Goal: Obtain resource: Download file/media

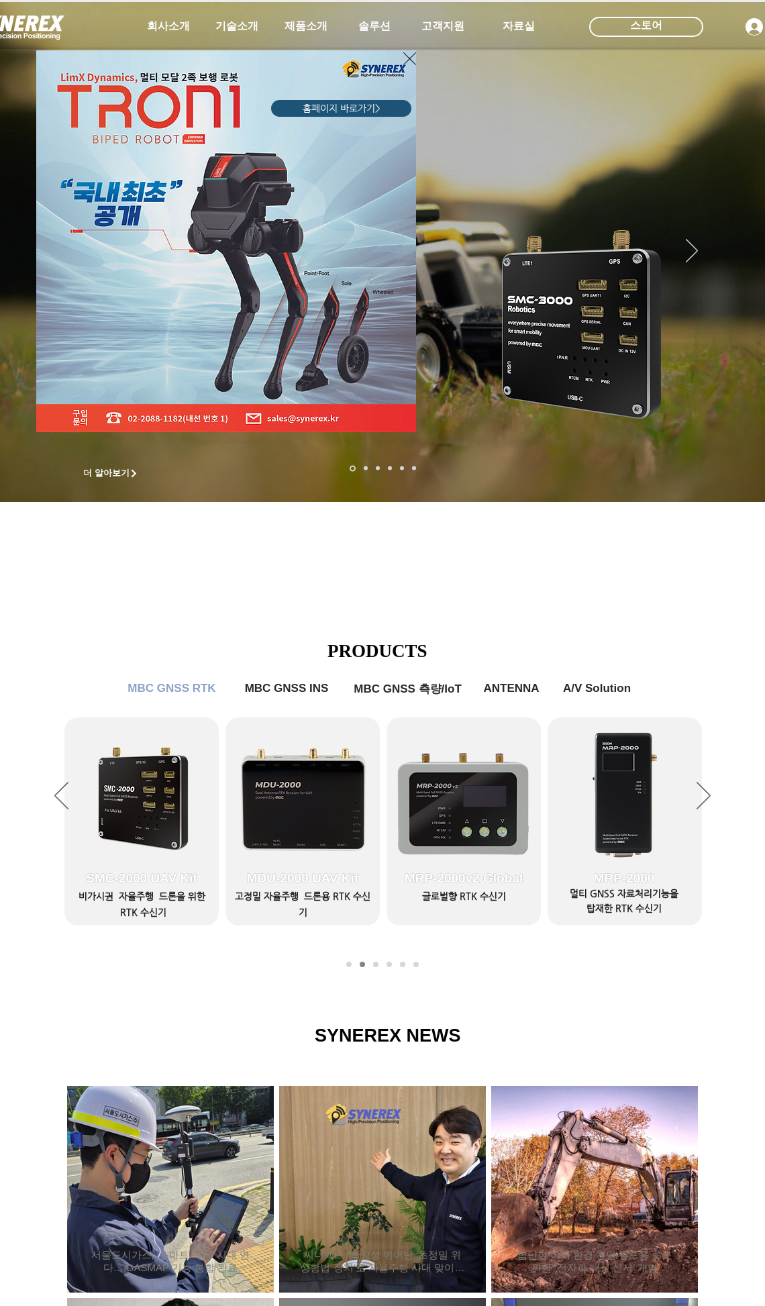
click at [287, 27] on div "LimX Dinamics" at bounding box center [163, 228] width 258 height 405
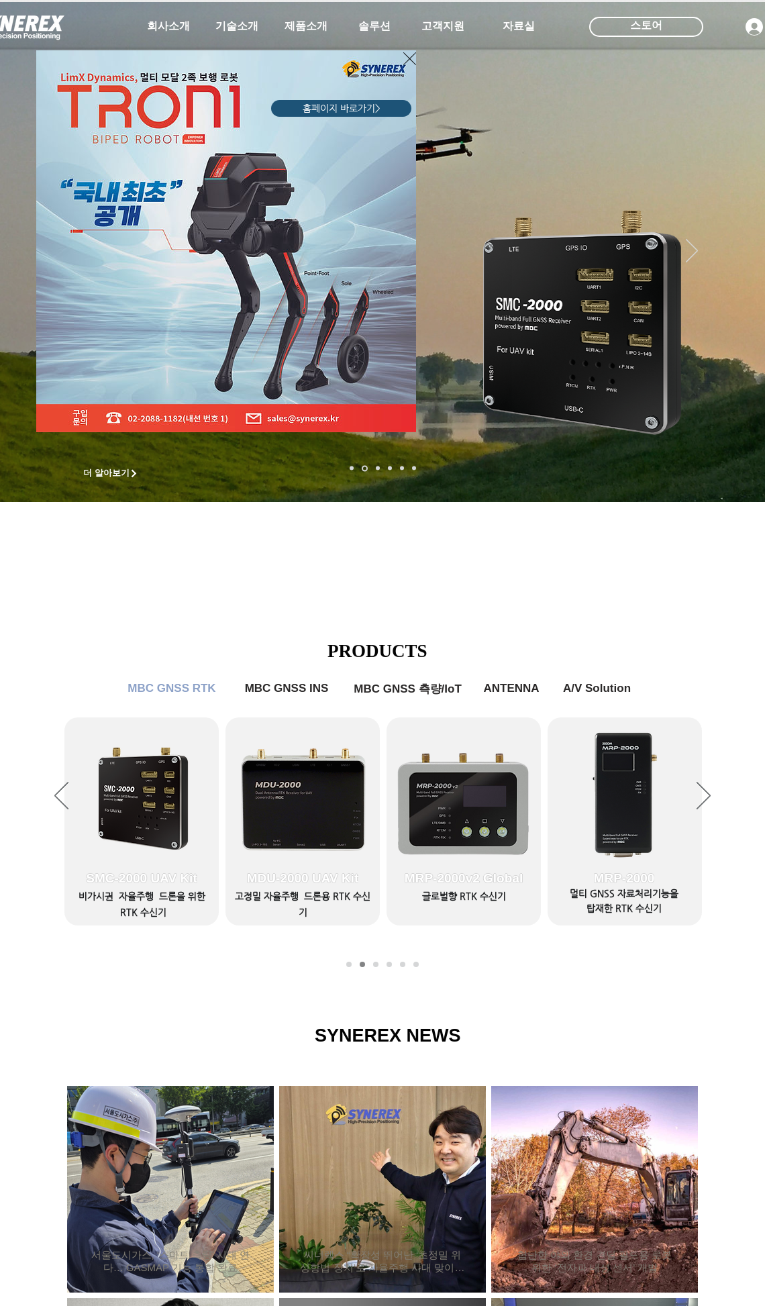
click at [409, 59] on icon "사이트로 돌아가기" at bounding box center [409, 58] width 13 height 17
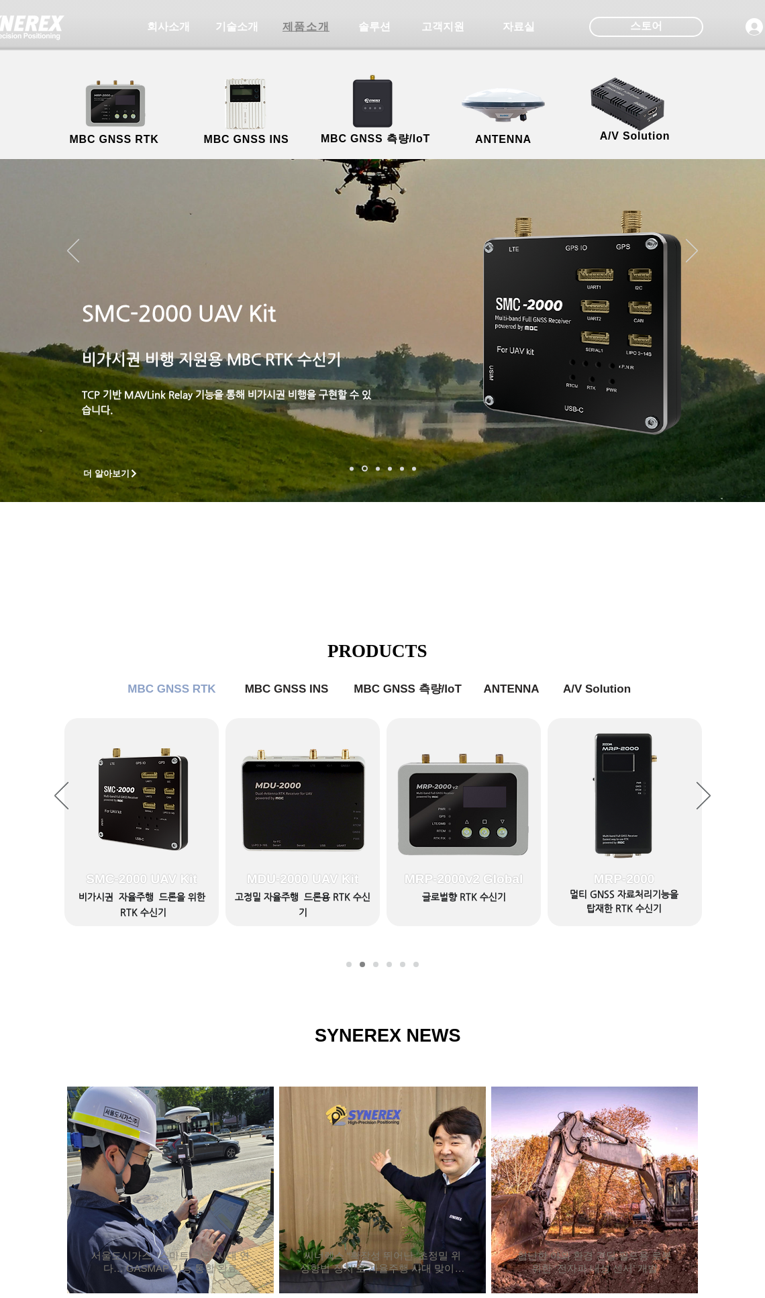
click at [300, 28] on span "제품소개" at bounding box center [306, 27] width 47 height 14
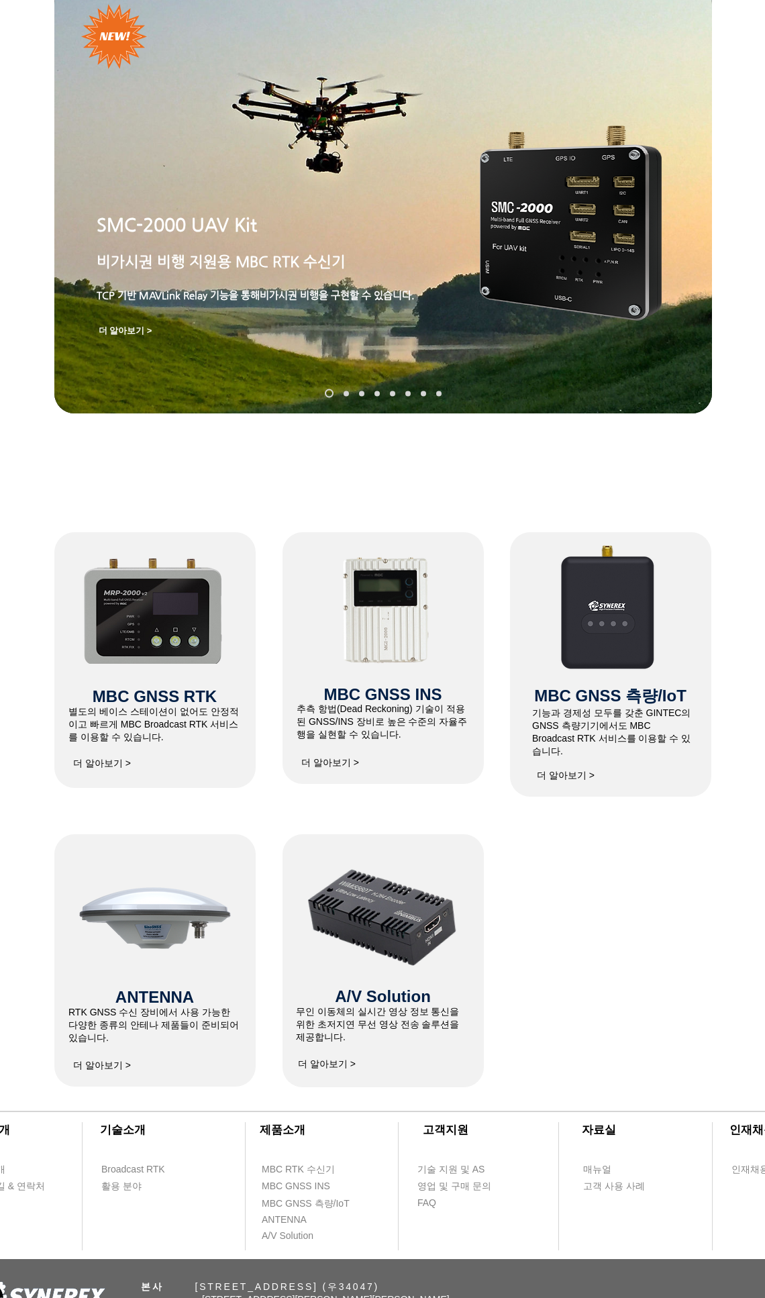
scroll to position [107, 0]
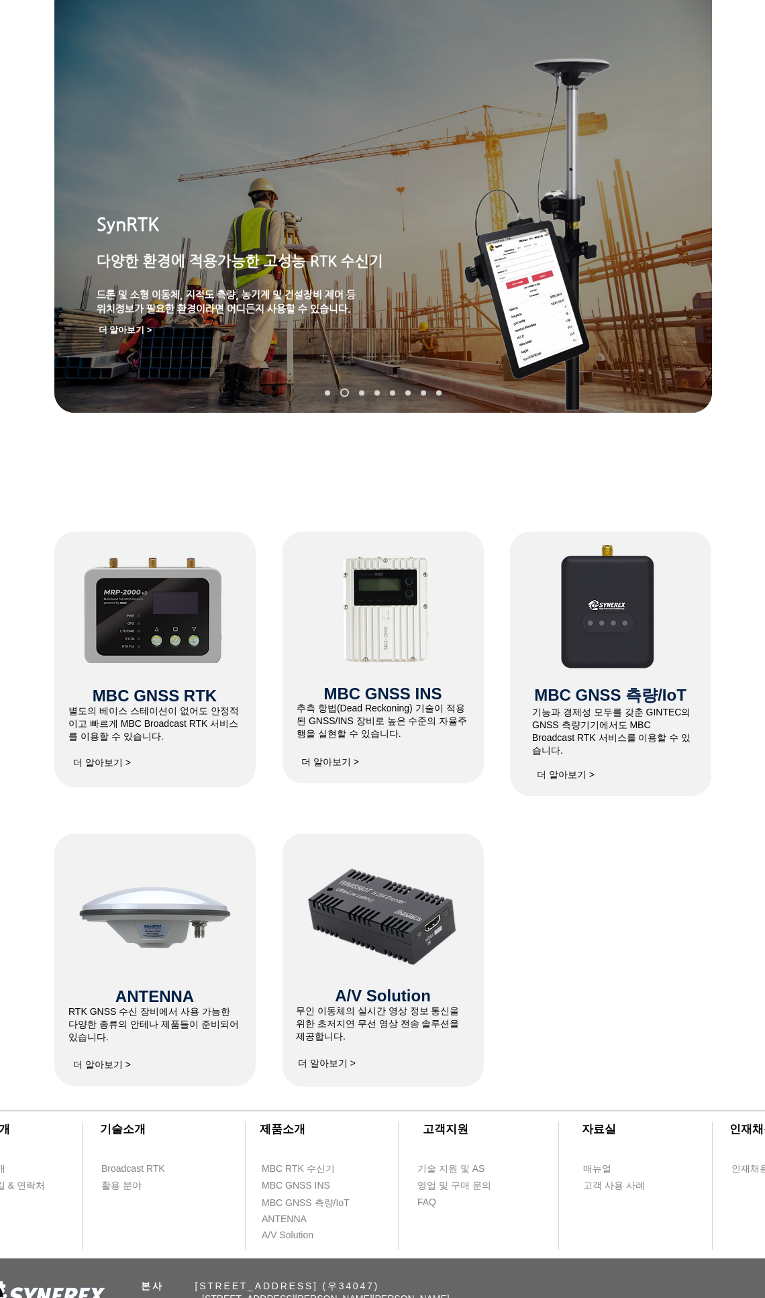
click at [166, 709] on span "​별도의 베이스 스테이션이 없어도 안정적이고 빠르게 MBC Broadcast RTK 서비스를 이용할 수 있습니다." at bounding box center [153, 723] width 170 height 36
click at [100, 767] on span "더 알아보기 >" at bounding box center [102, 763] width 58 height 12
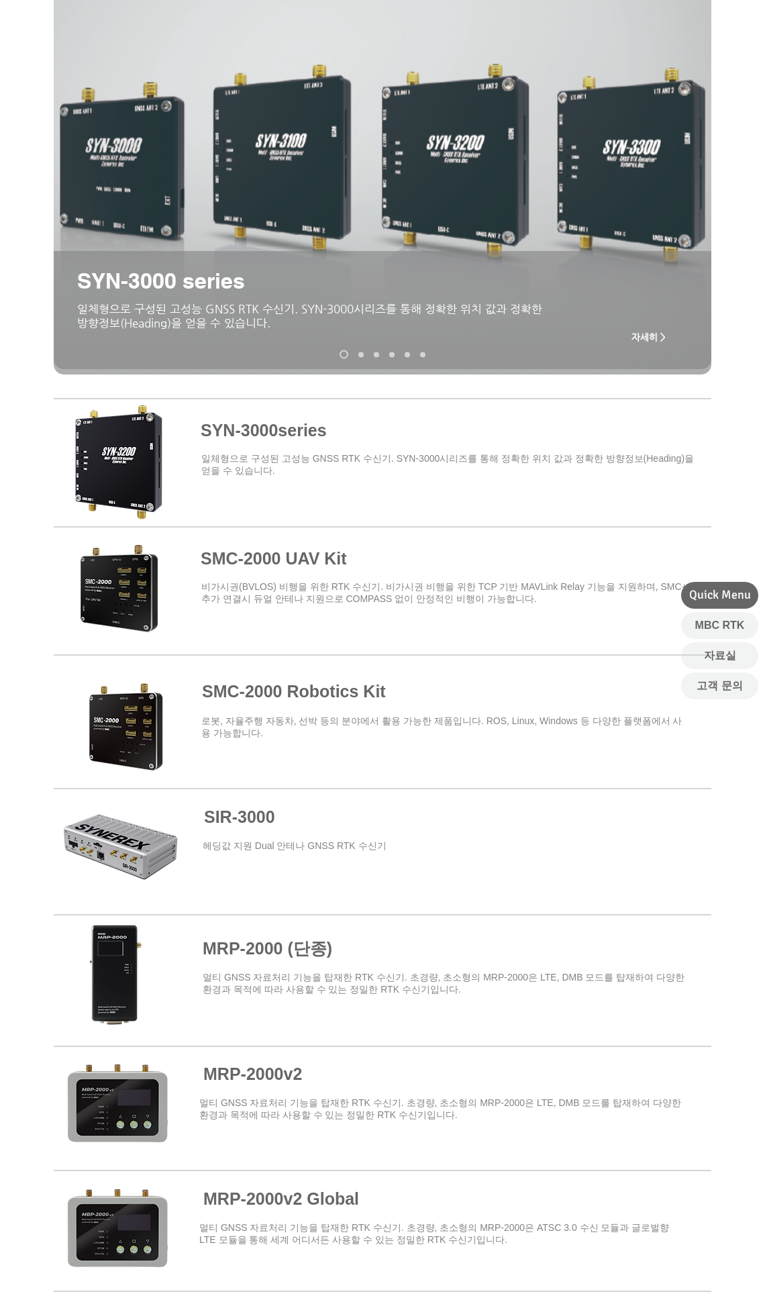
scroll to position [215, 0]
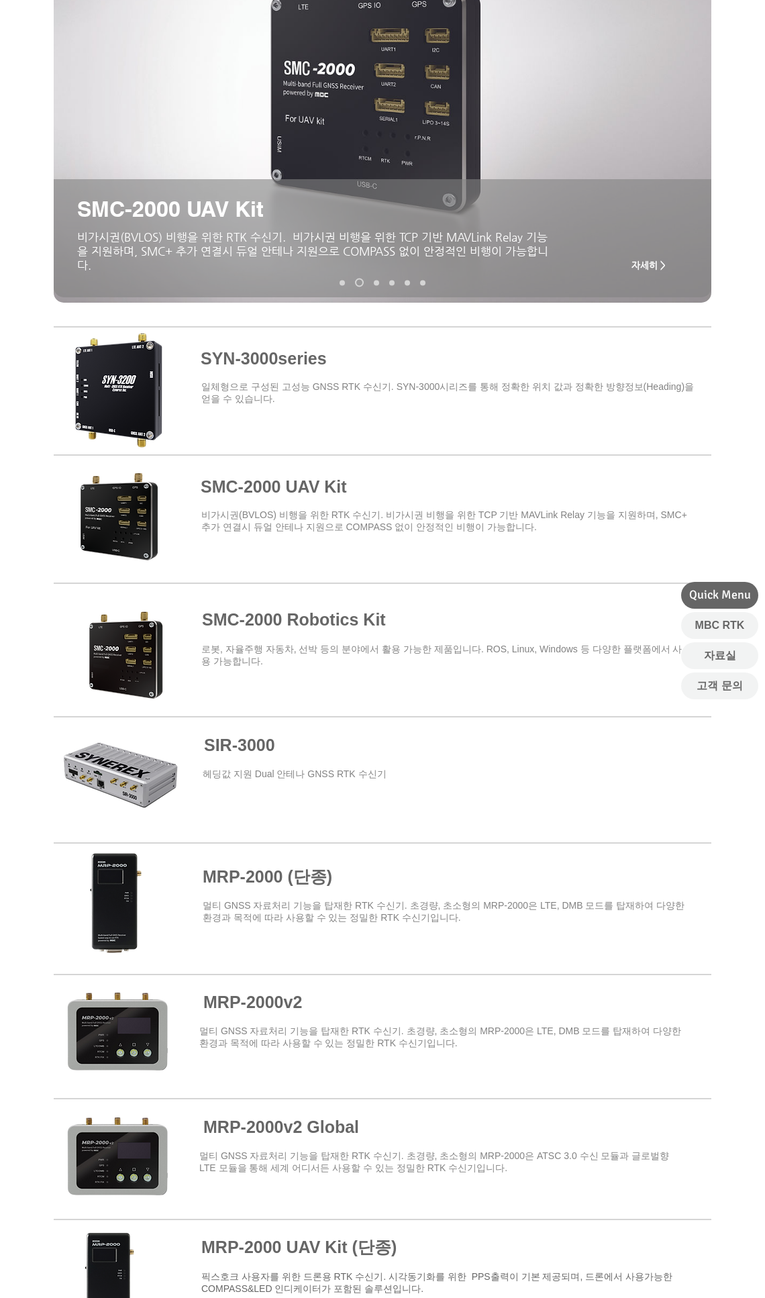
click at [340, 644] on span at bounding box center [383, 644] width 658 height 117
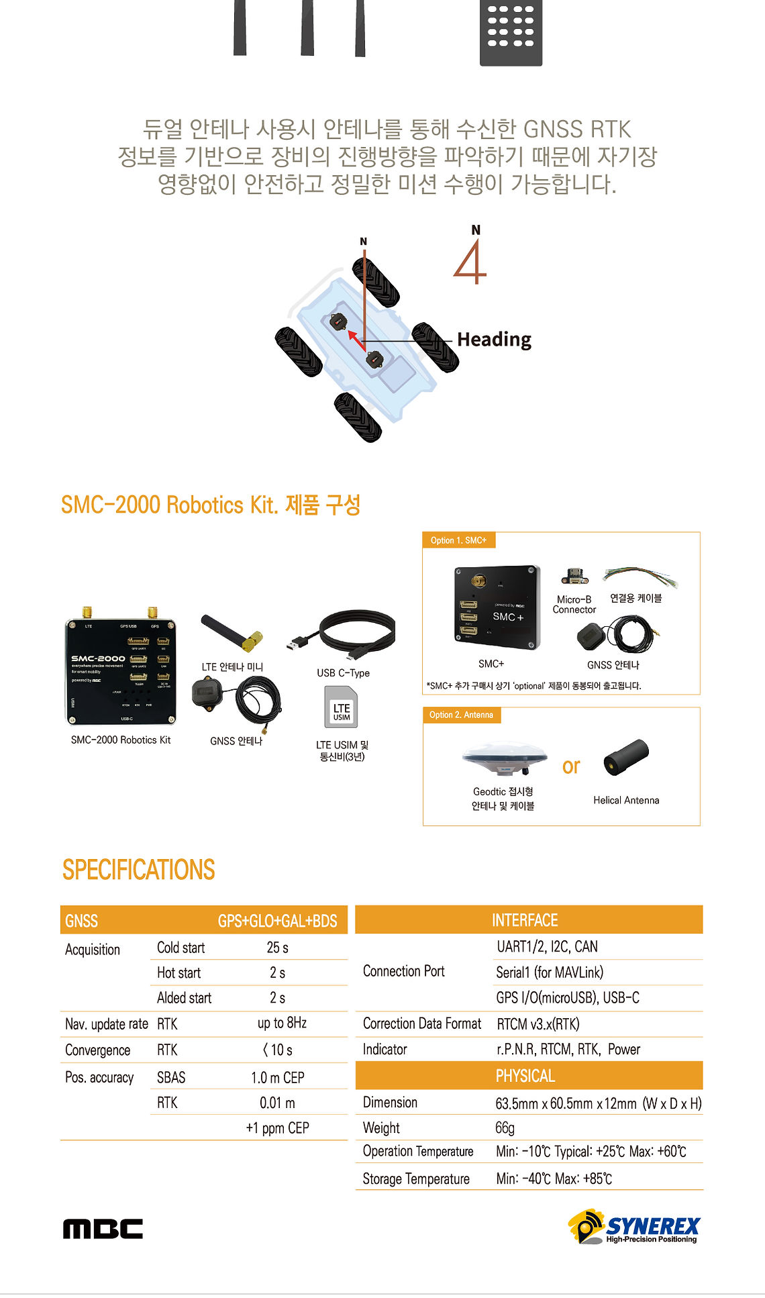
scroll to position [6335, 0]
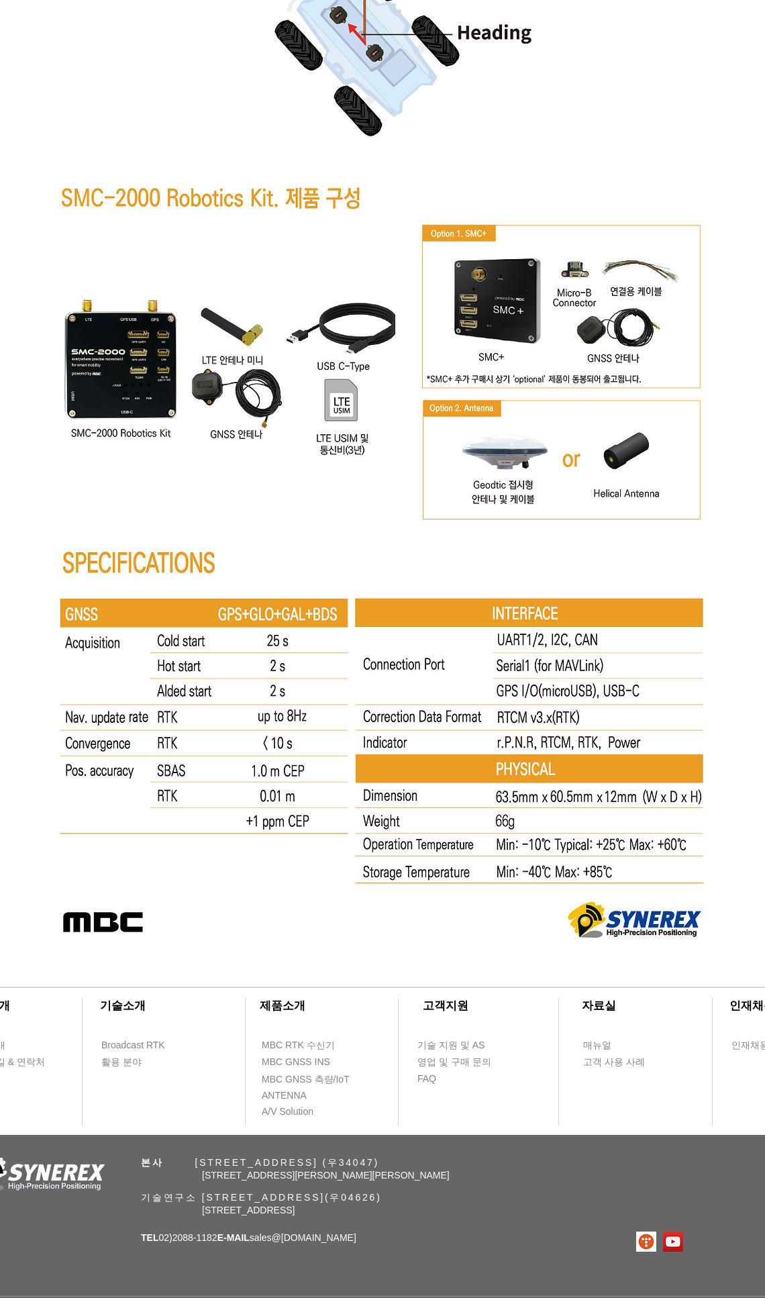
scroll to position [6657, 0]
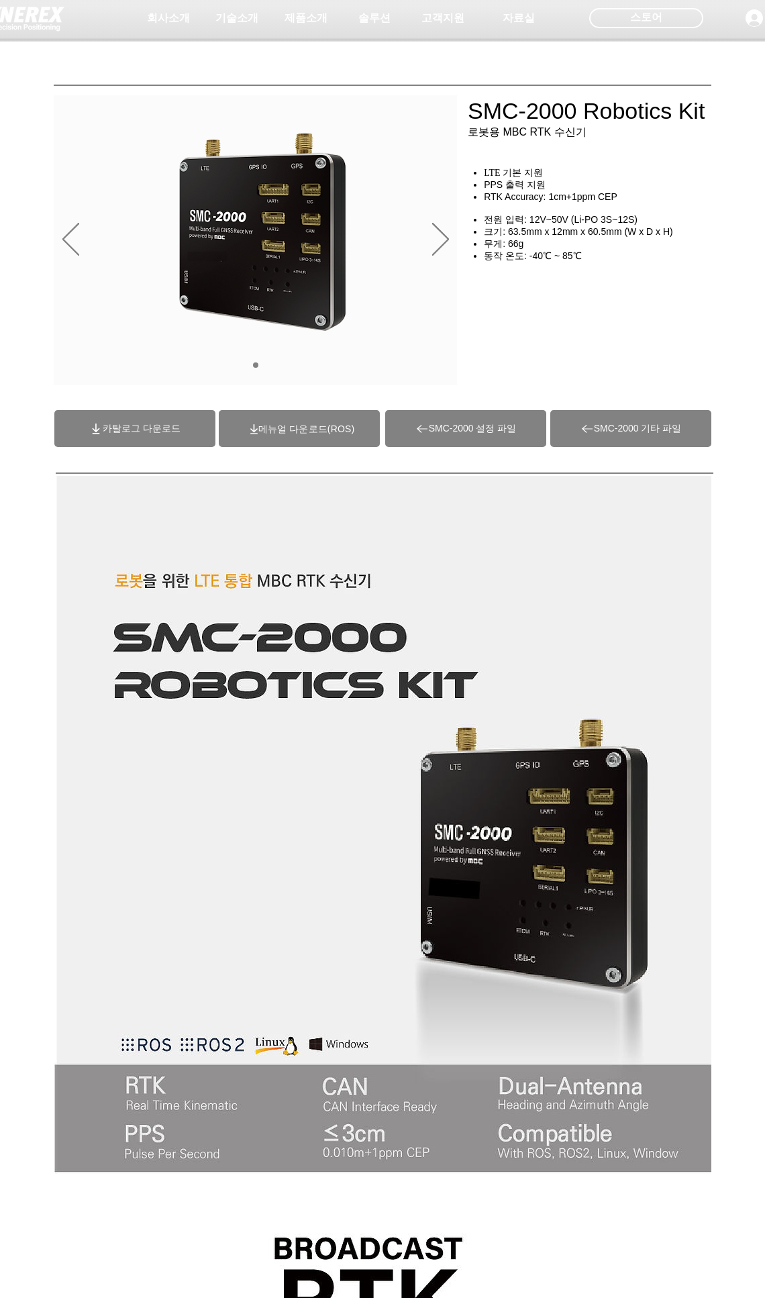
scroll to position [0, 0]
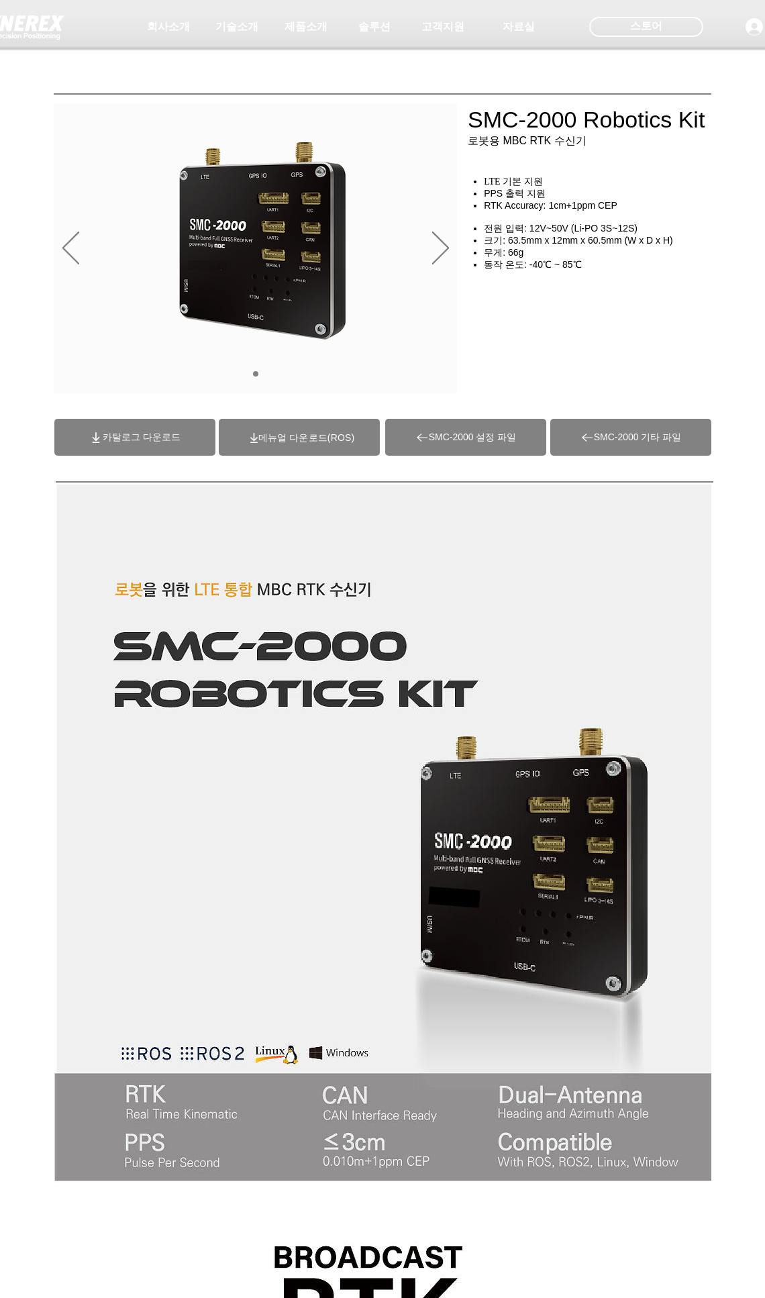
click at [134, 444] on span "카탈로그 다운로드" at bounding box center [134, 437] width 161 height 37
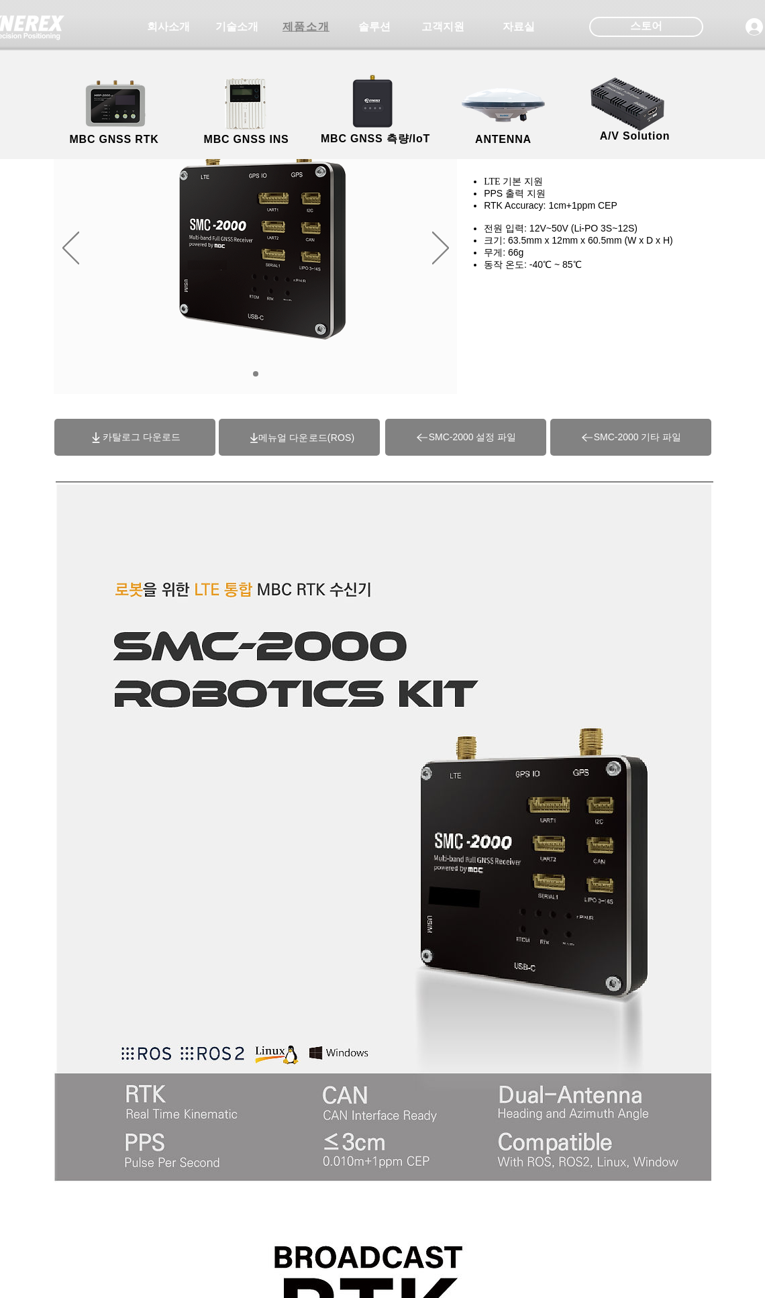
click at [295, 32] on span "제품소개" at bounding box center [306, 27] width 47 height 14
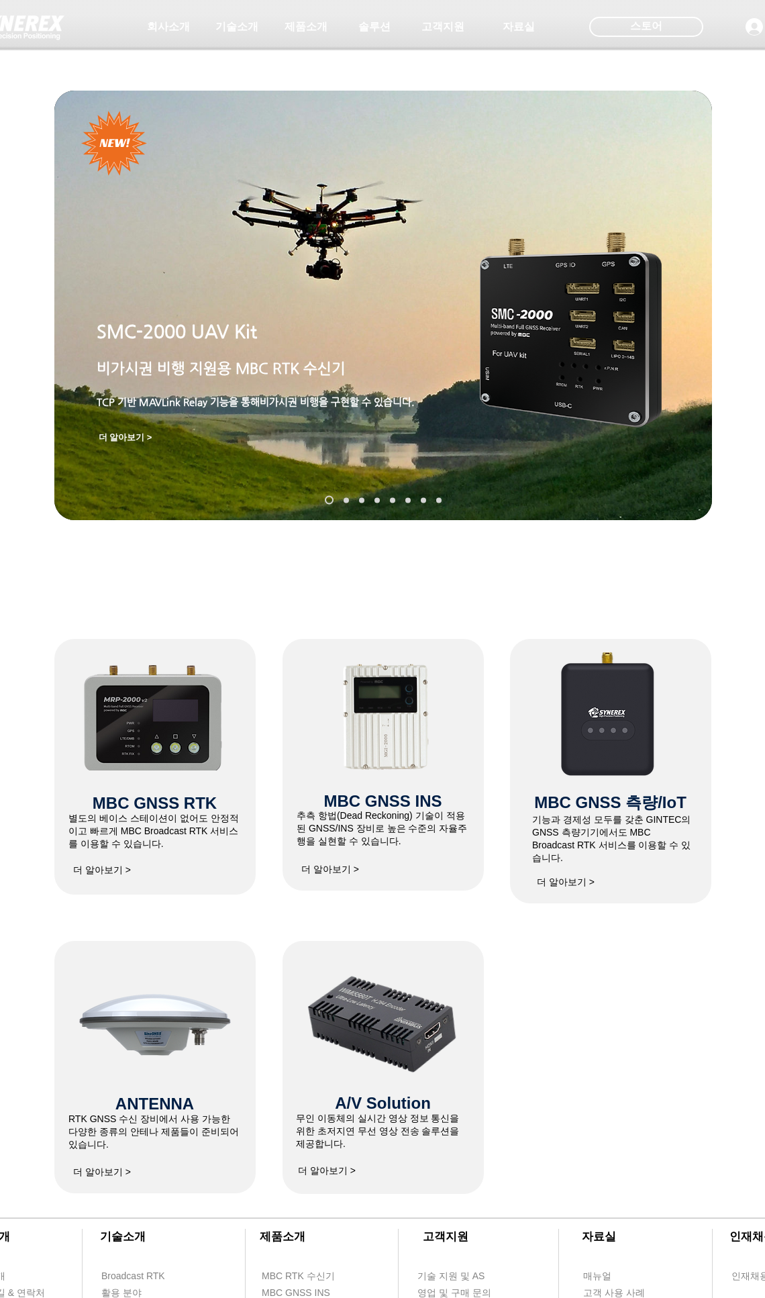
scroll to position [161, 0]
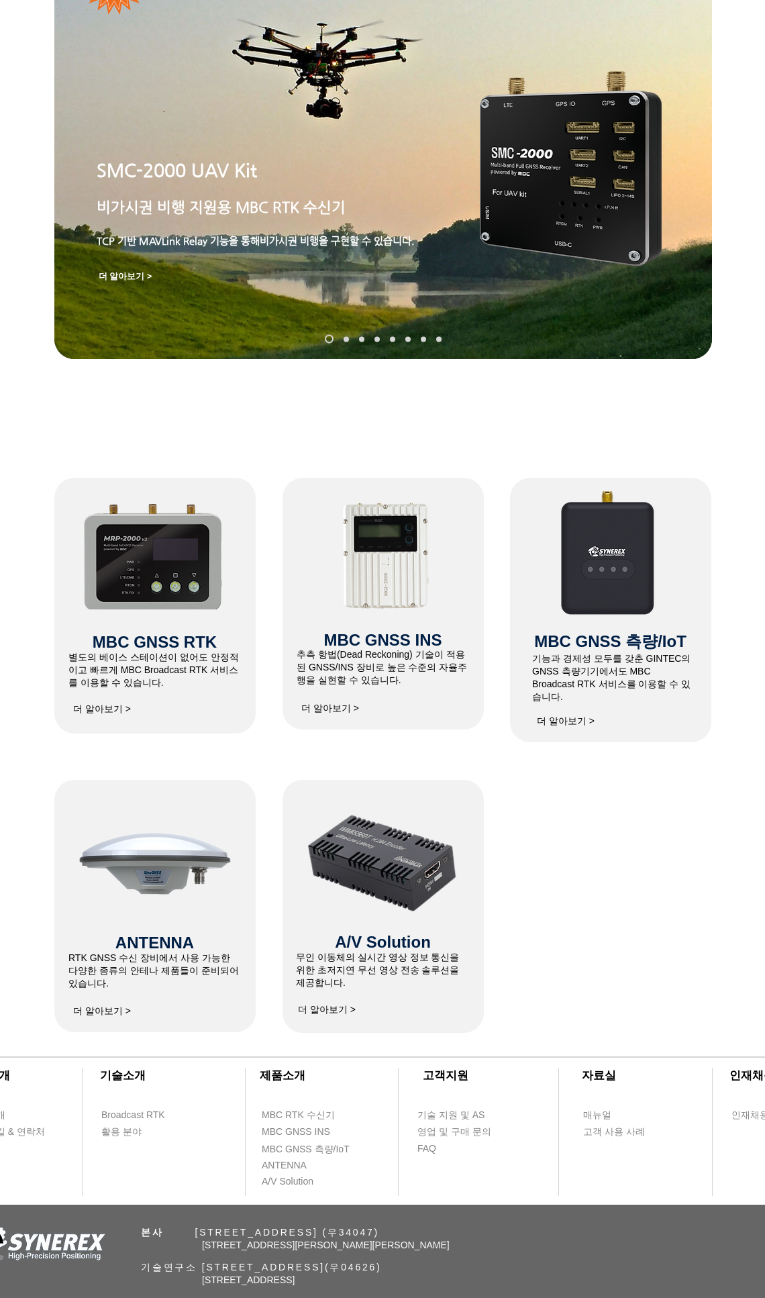
click at [157, 598] on img at bounding box center [154, 554] width 143 height 109
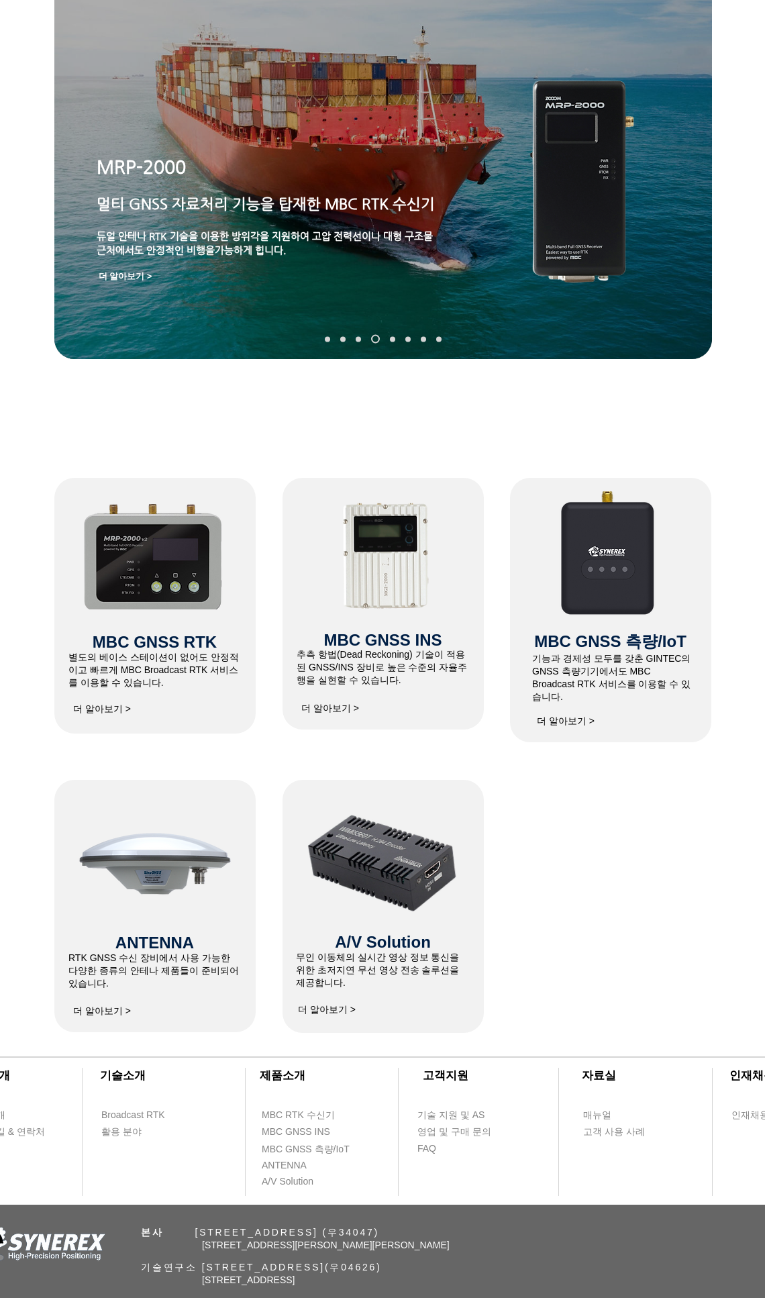
click at [653, 441] on div "main content" at bounding box center [382, 252] width 765 height 416
